Goal: Information Seeking & Learning: Check status

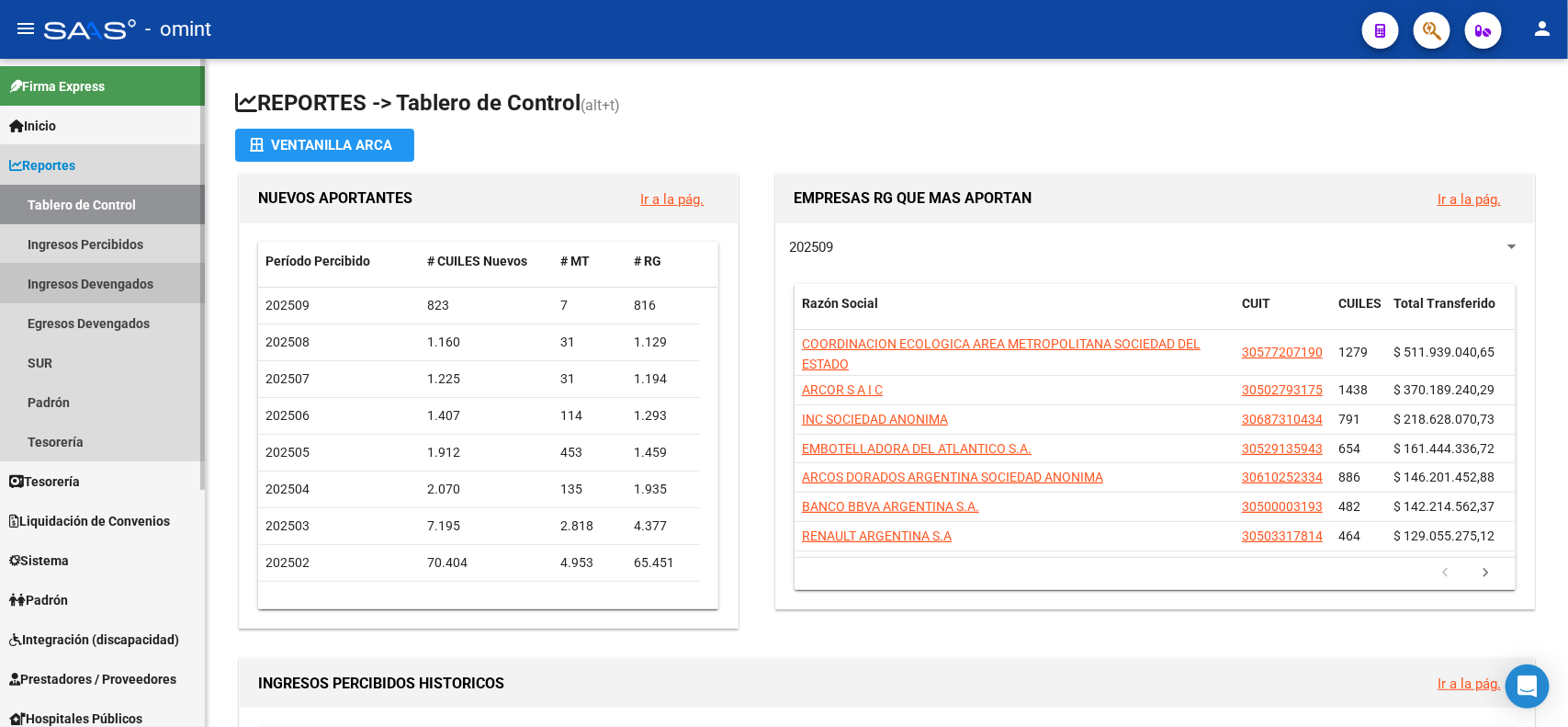
click at [115, 274] on link "Ingresos Devengados" at bounding box center [103, 283] width 205 height 40
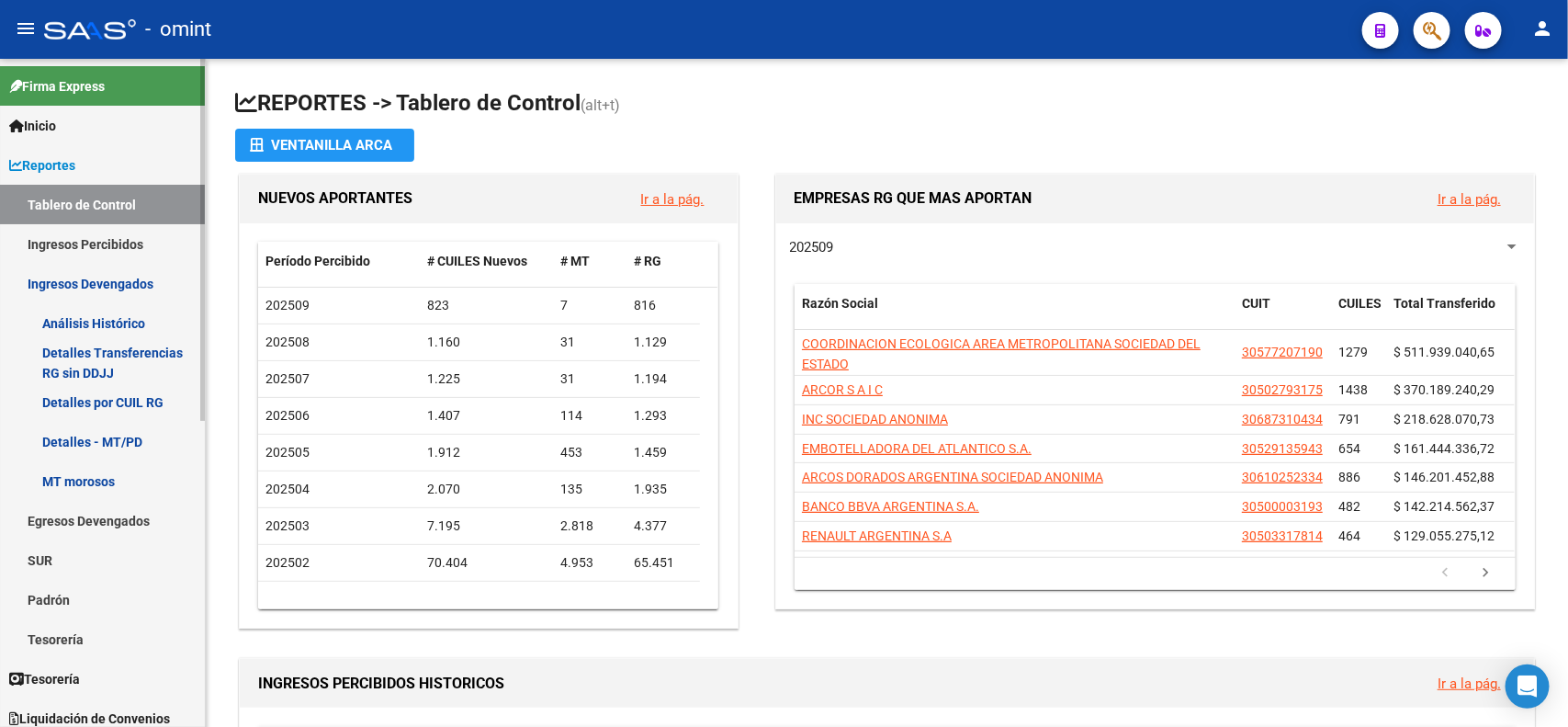
click at [118, 400] on link "Detalles por CUIL RG" at bounding box center [103, 402] width 205 height 40
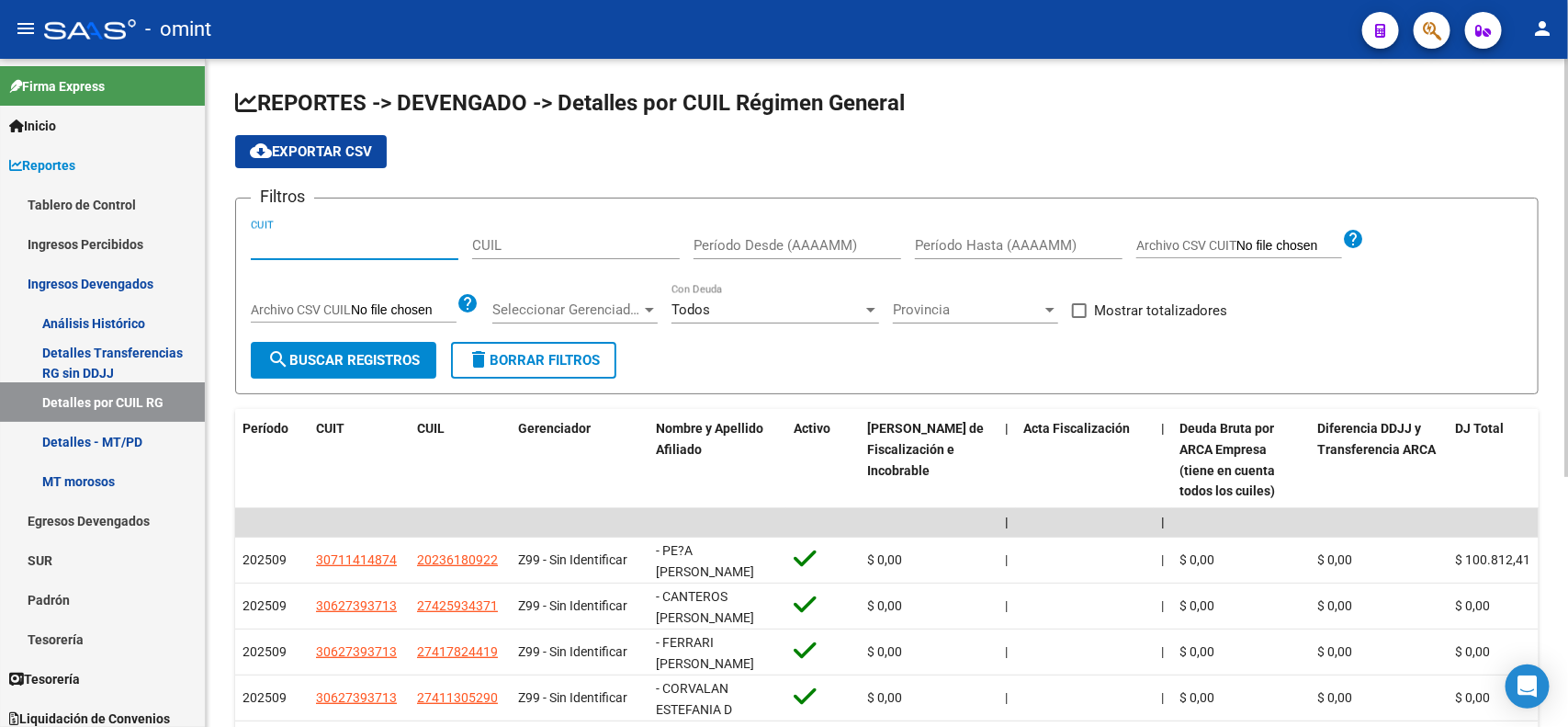
click at [313, 246] on input "CUIT" at bounding box center [355, 245] width 208 height 17
paste input "30-71708472-8"
type input "30-71708472-8"
click at [728, 246] on input "Período Desde (AAAAMM)" at bounding box center [797, 245] width 208 height 17
type input "202507"
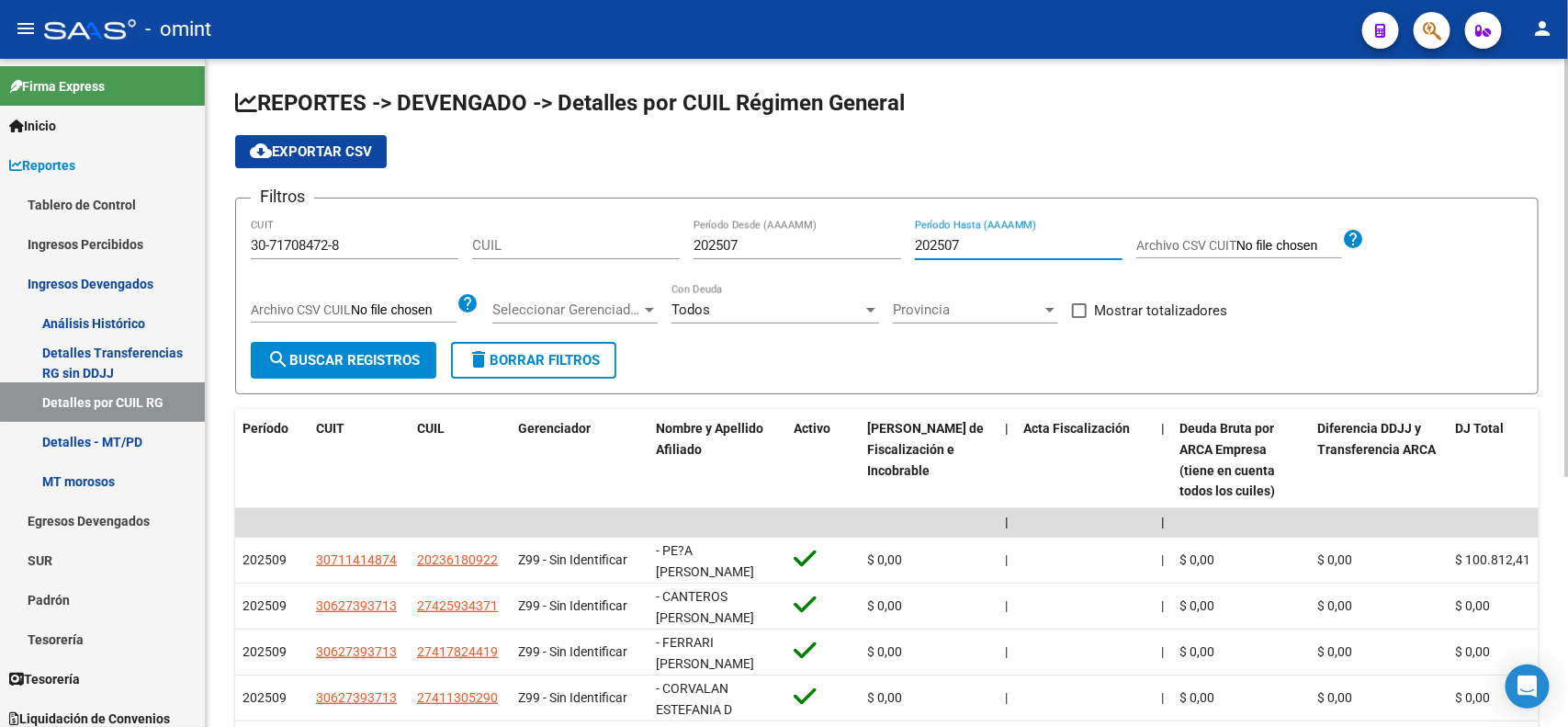
type input "202507"
click at [360, 350] on button "search Buscar Registros" at bounding box center [343, 359] width 185 height 37
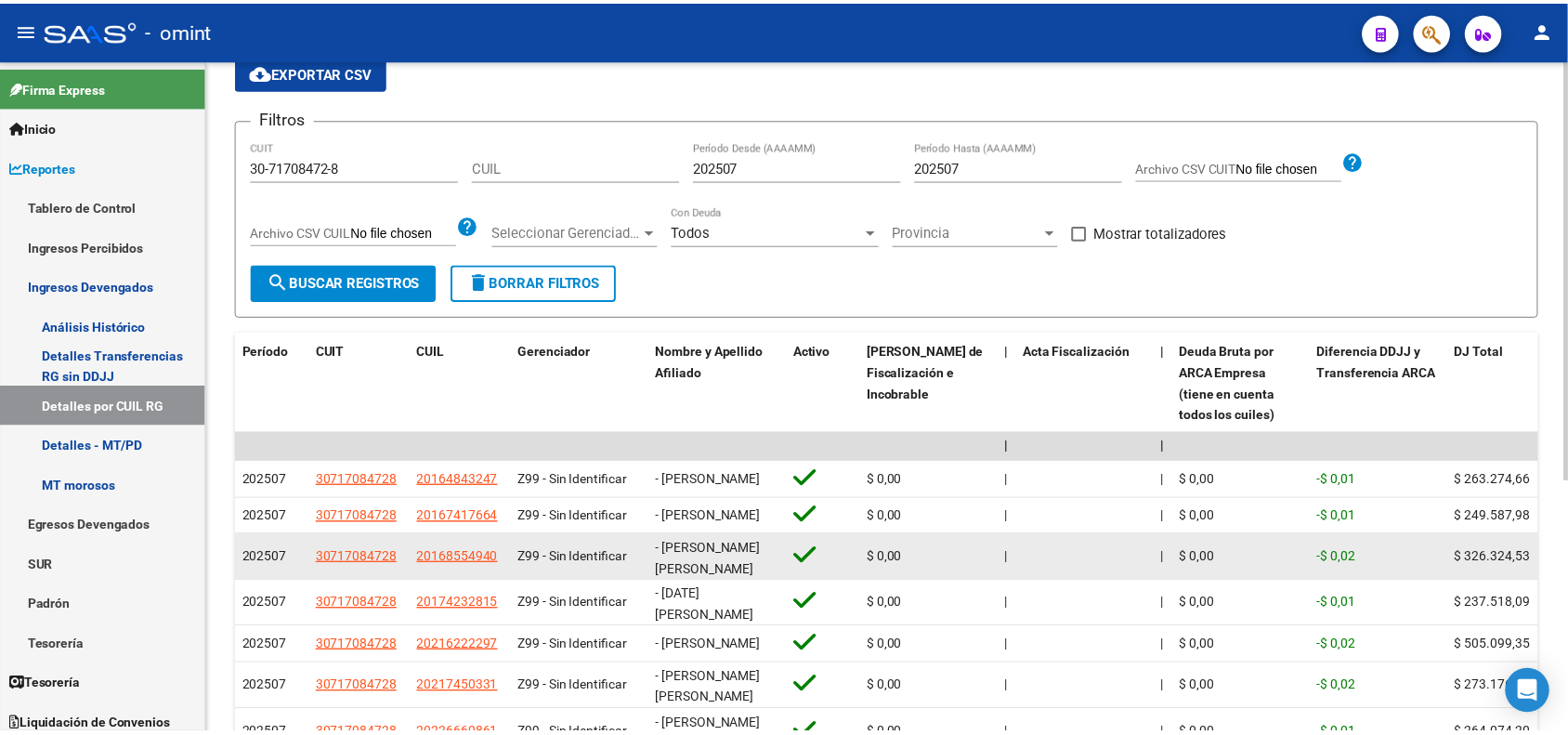
scroll to position [56, 0]
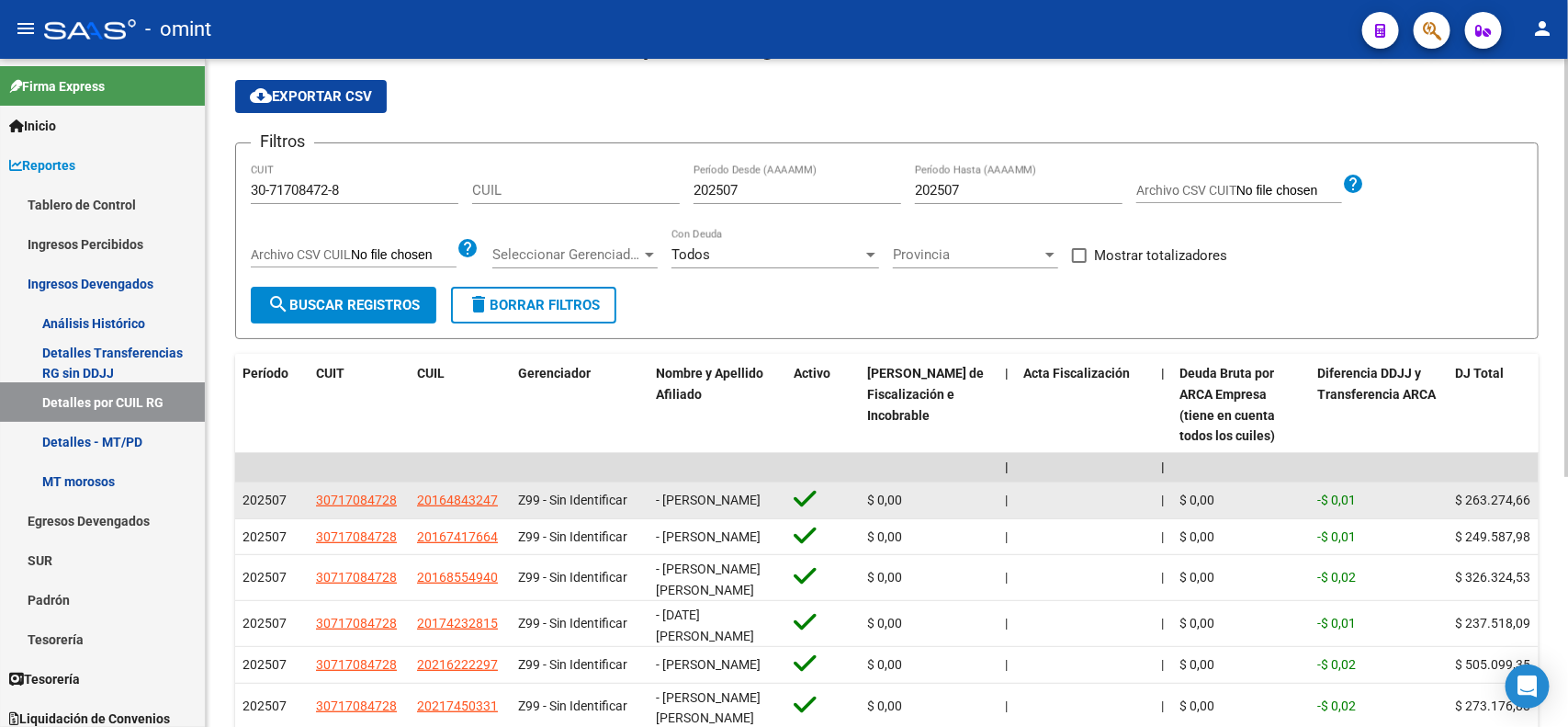
click at [347, 494] on app-link-go-to "30717084728" at bounding box center [356, 500] width 81 height 21
click at [344, 503] on span "30717084728" at bounding box center [356, 500] width 81 height 15
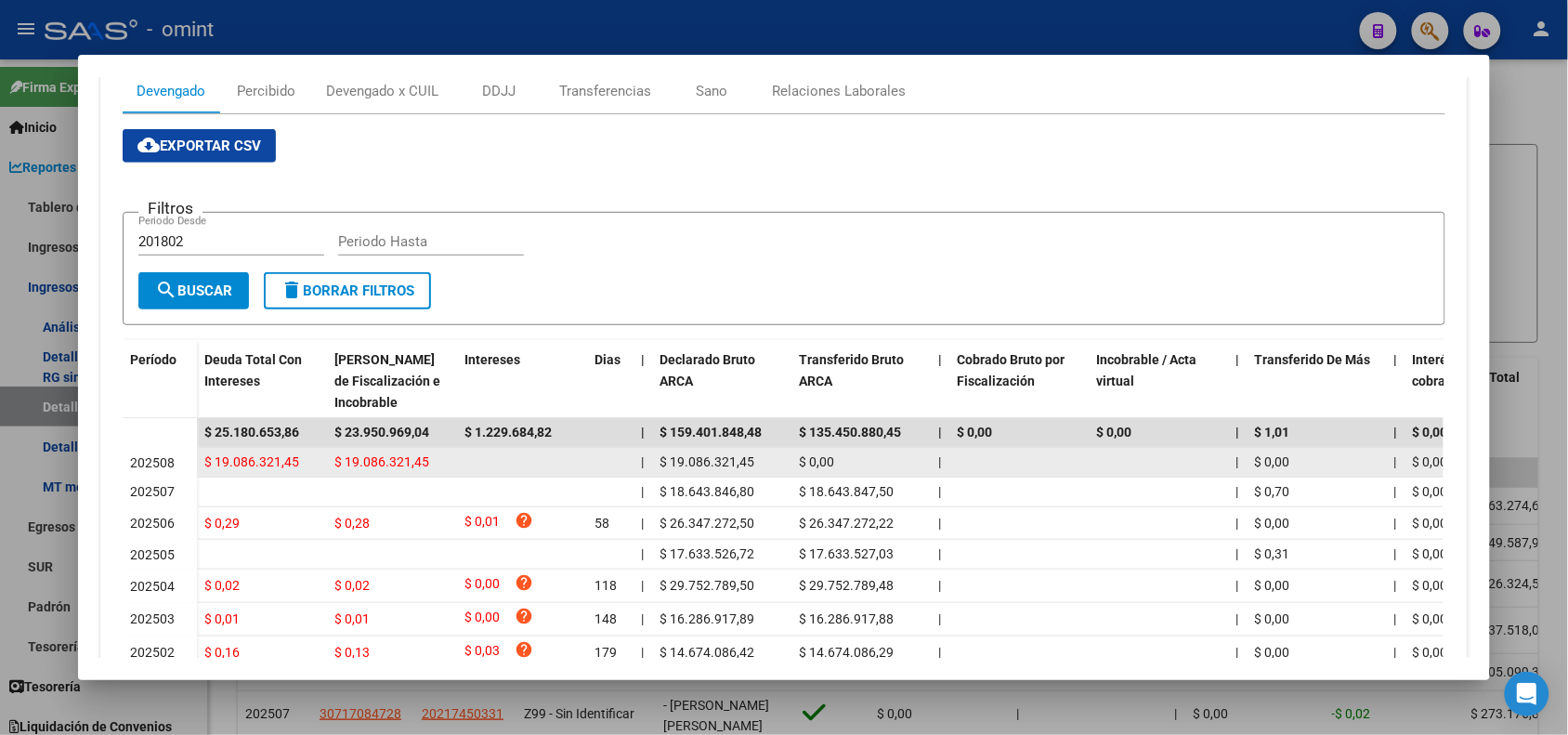
scroll to position [116, 0]
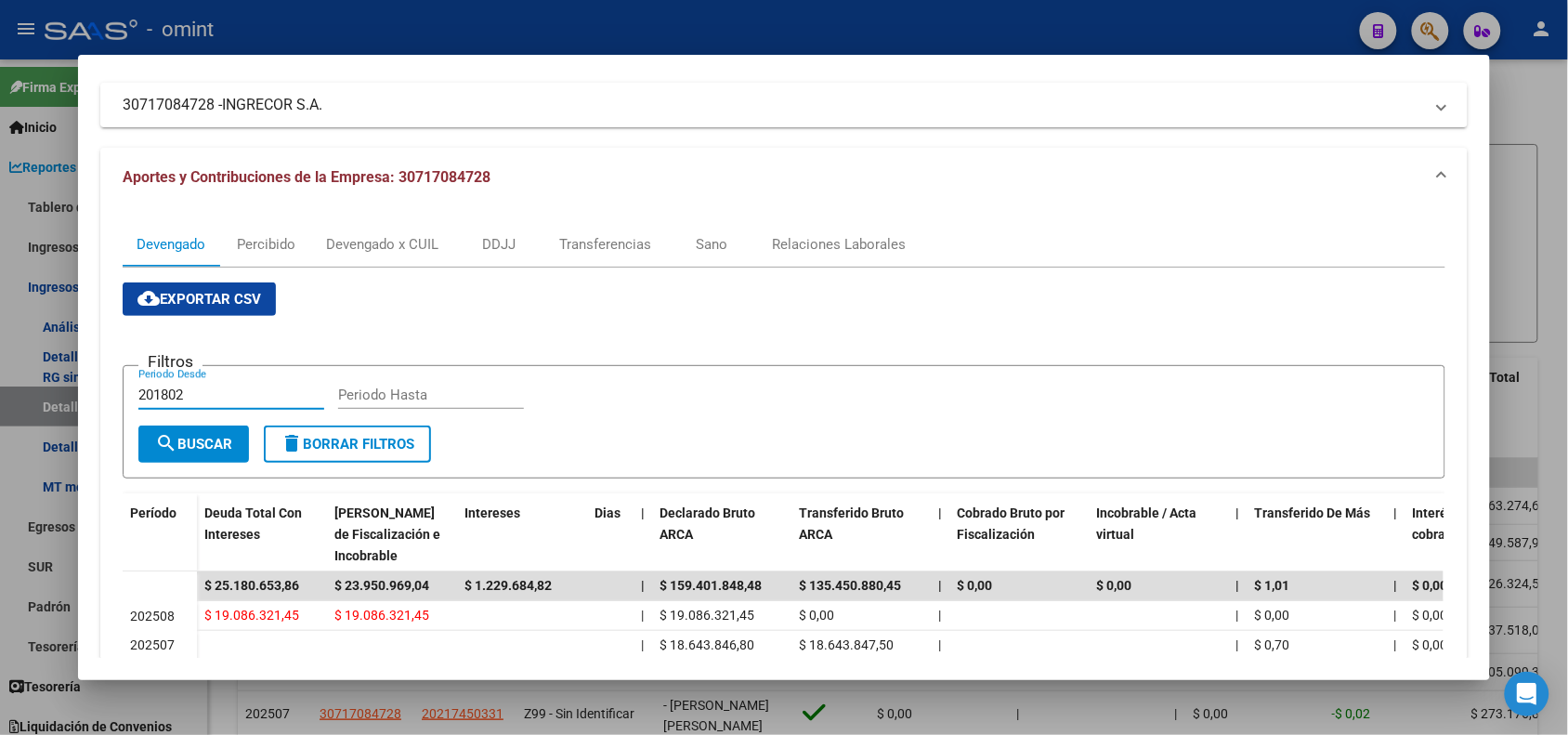
drag, startPoint x: 186, startPoint y: 385, endPoint x: 61, endPoint y: 383, distance: 125.0
click at [61, 383] on div "Análisis Empresa Aportante - CUIT: 30717084728 Crear Acta ARCA Impuestos ARCA P…" at bounding box center [784, 367] width 1568 height 735
type input "202507"
click at [221, 433] on button "search Buscar" at bounding box center [194, 443] width 110 height 37
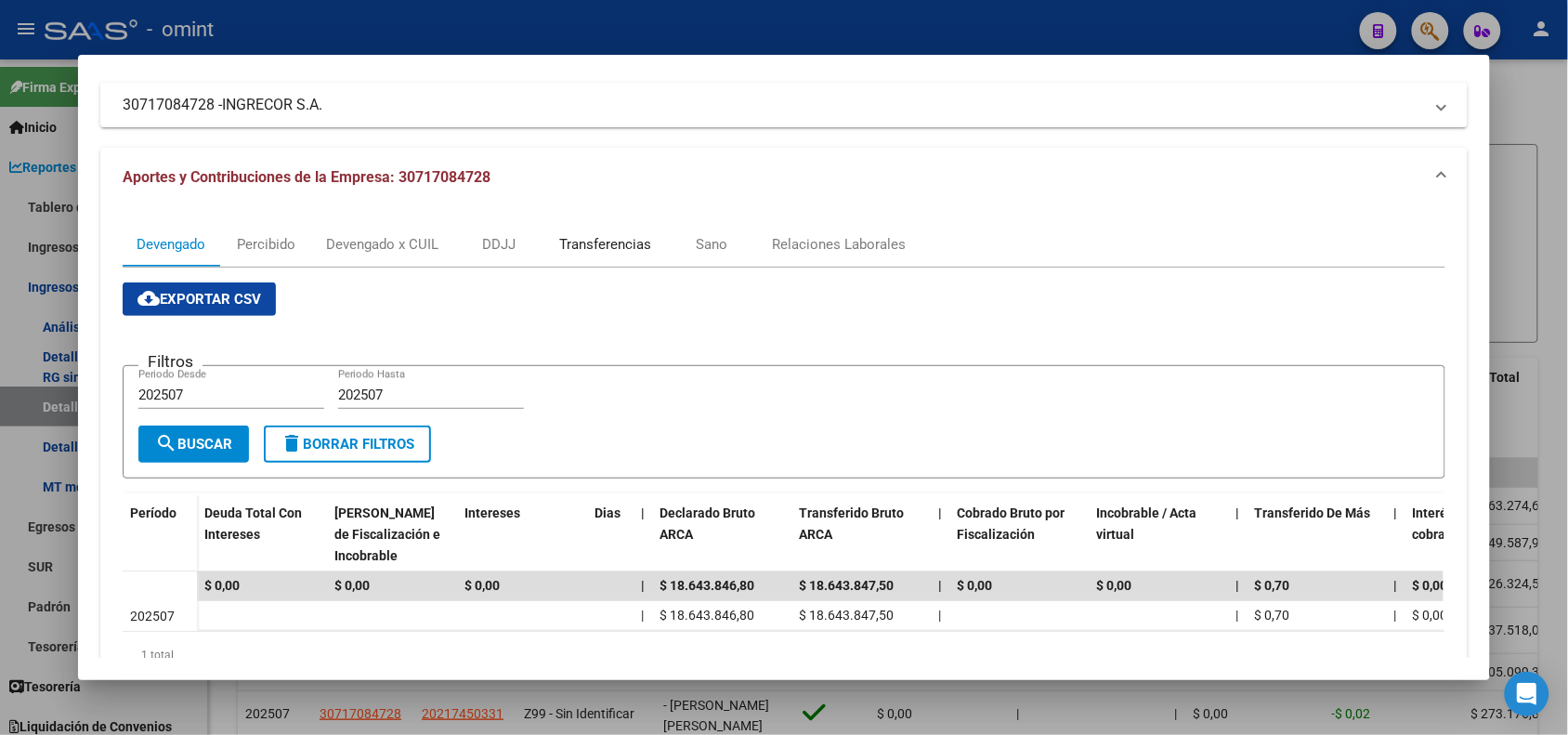
click at [614, 240] on div "Transferencias" at bounding box center [605, 243] width 92 height 20
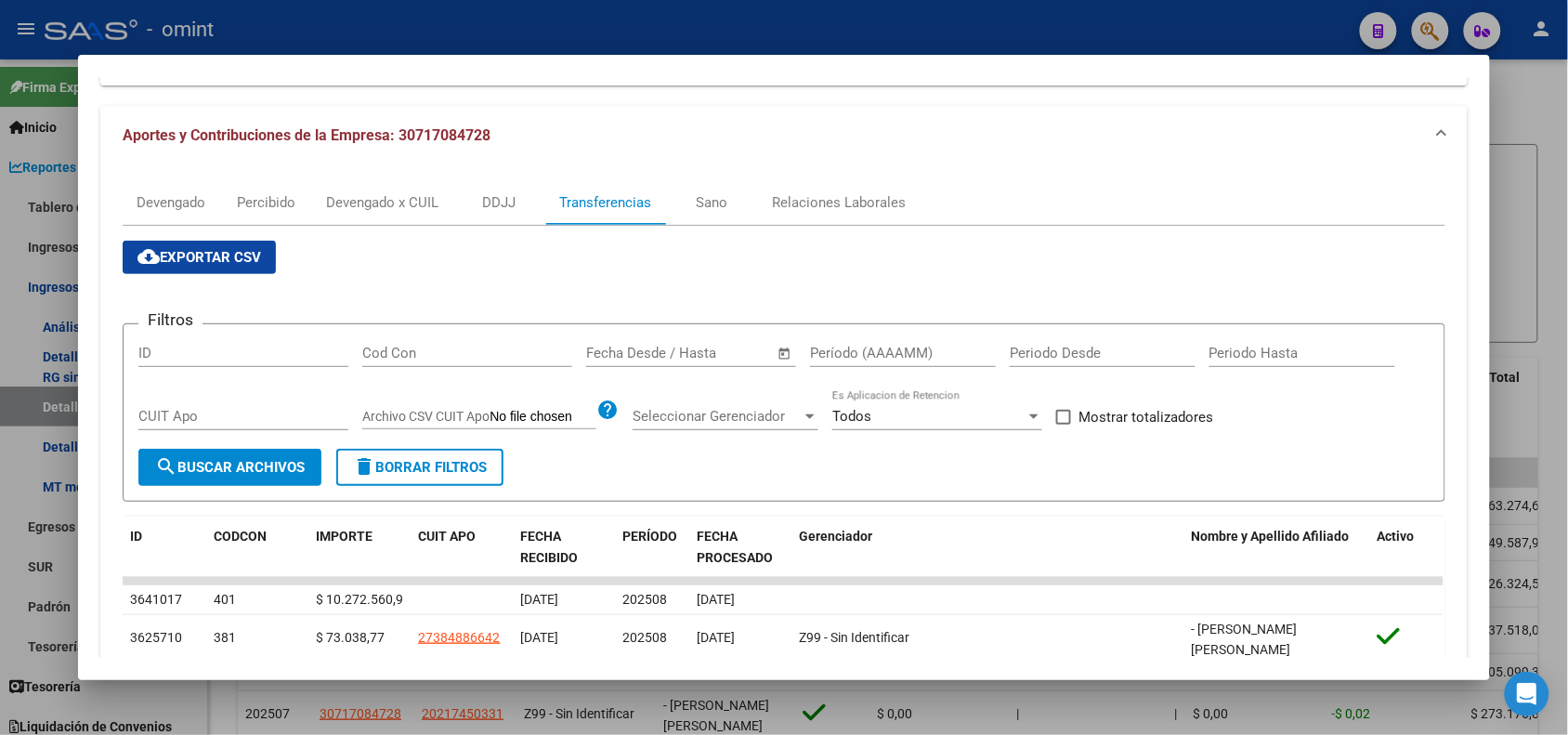
scroll to position [88, 0]
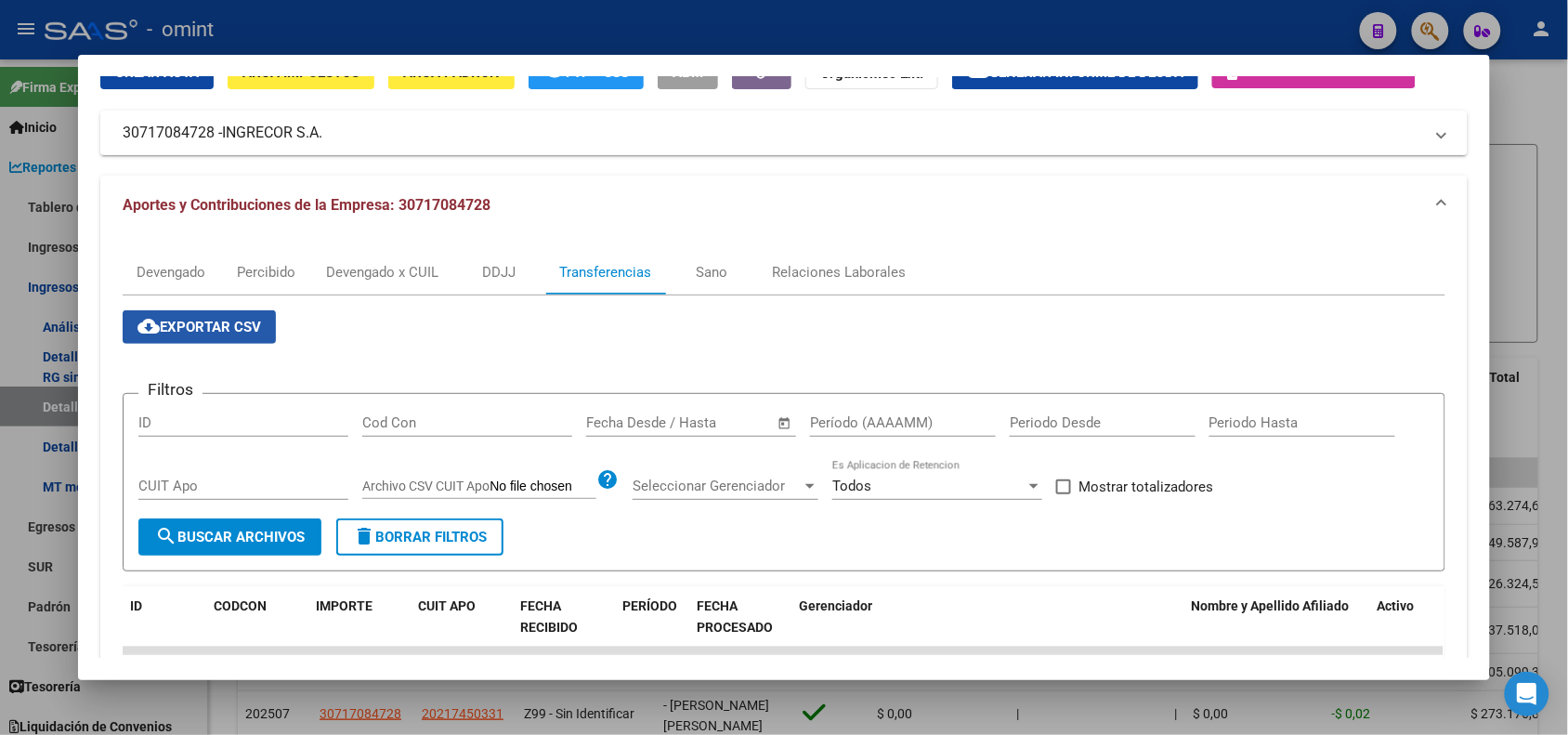
click at [182, 321] on span "cloud_download Exportar CSV" at bounding box center [200, 327] width 124 height 17
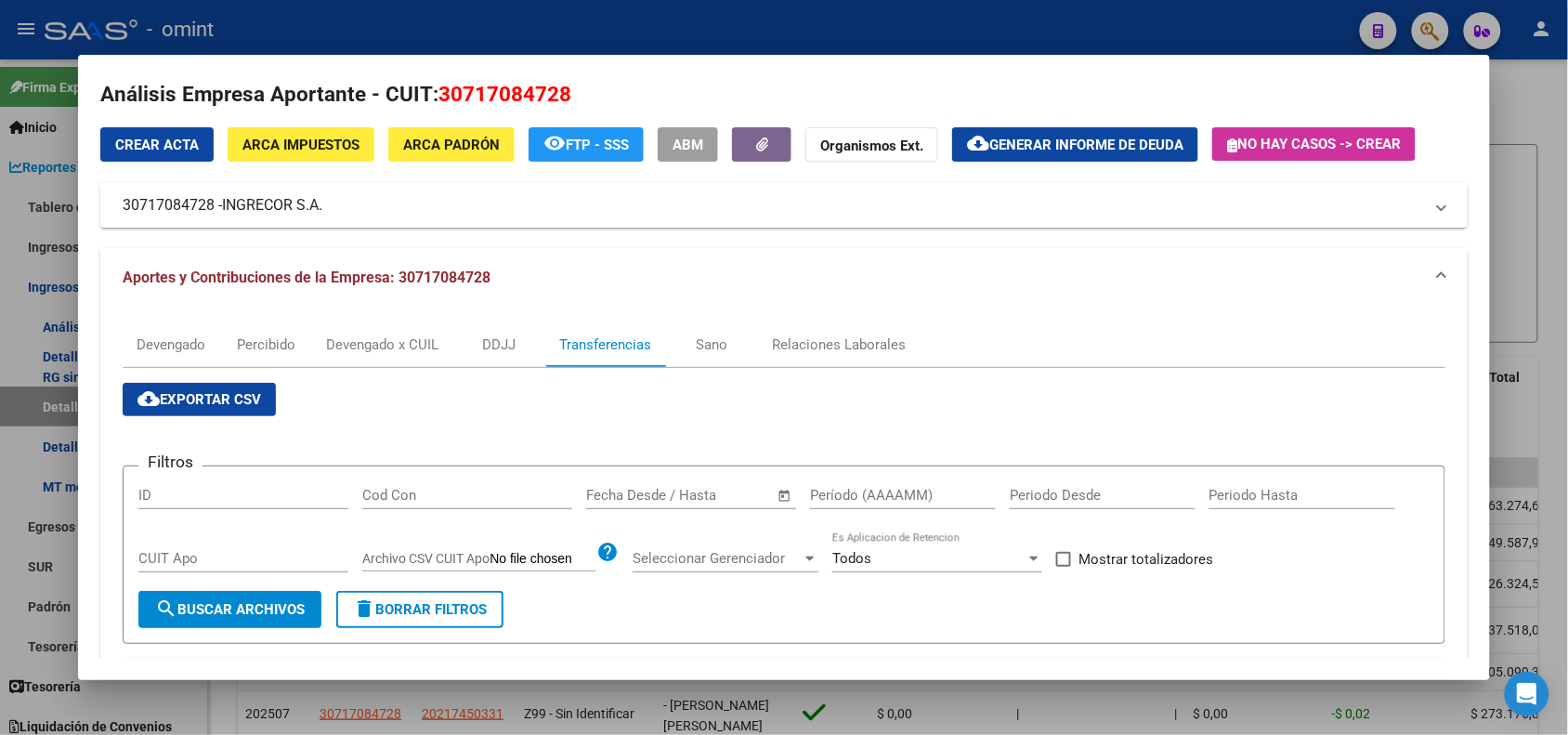
scroll to position [0, 0]
